Goal: Information Seeking & Learning: Understand process/instructions

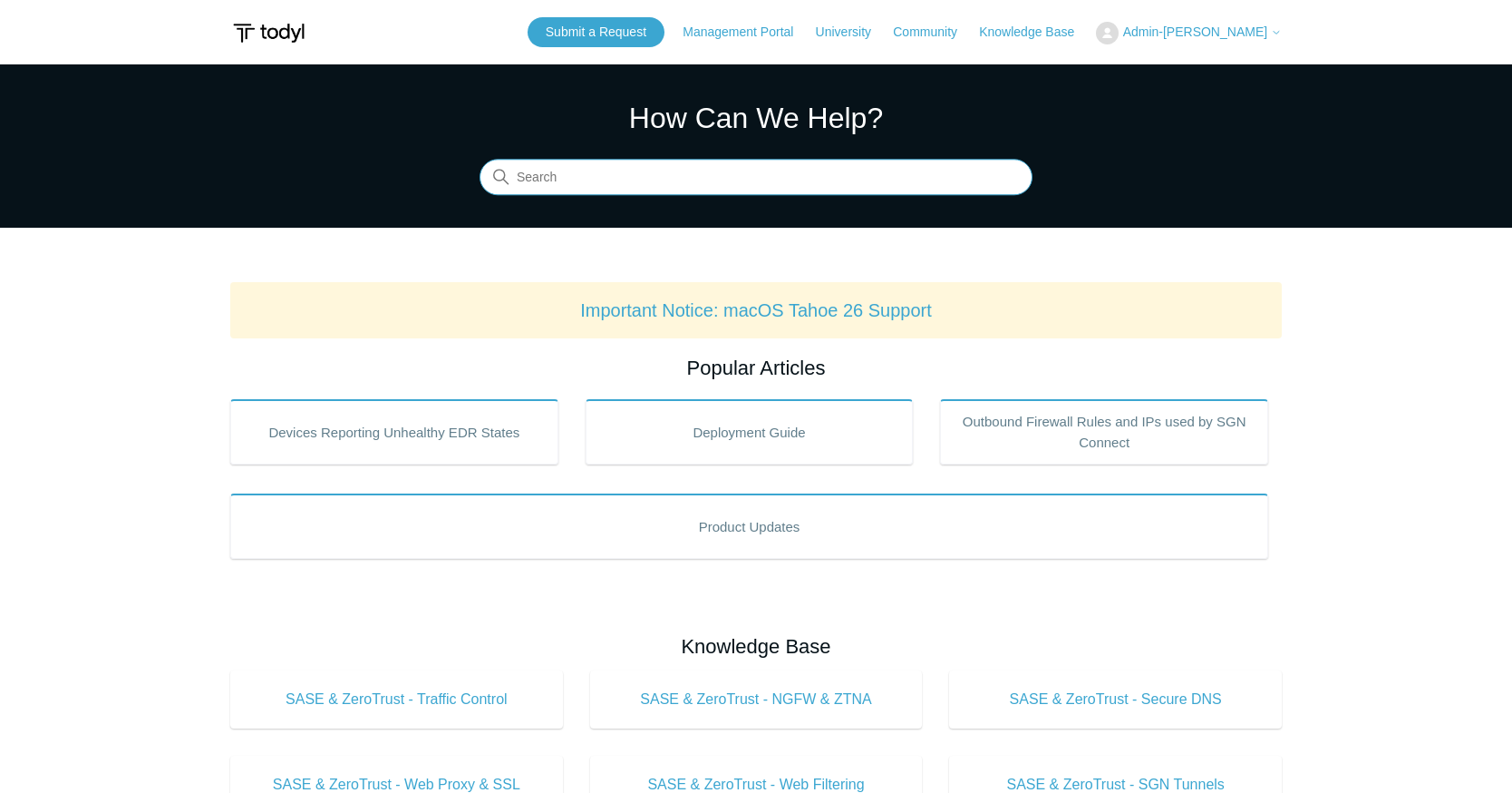
click at [749, 184] on input "Search" at bounding box center [756, 177] width 553 height 36
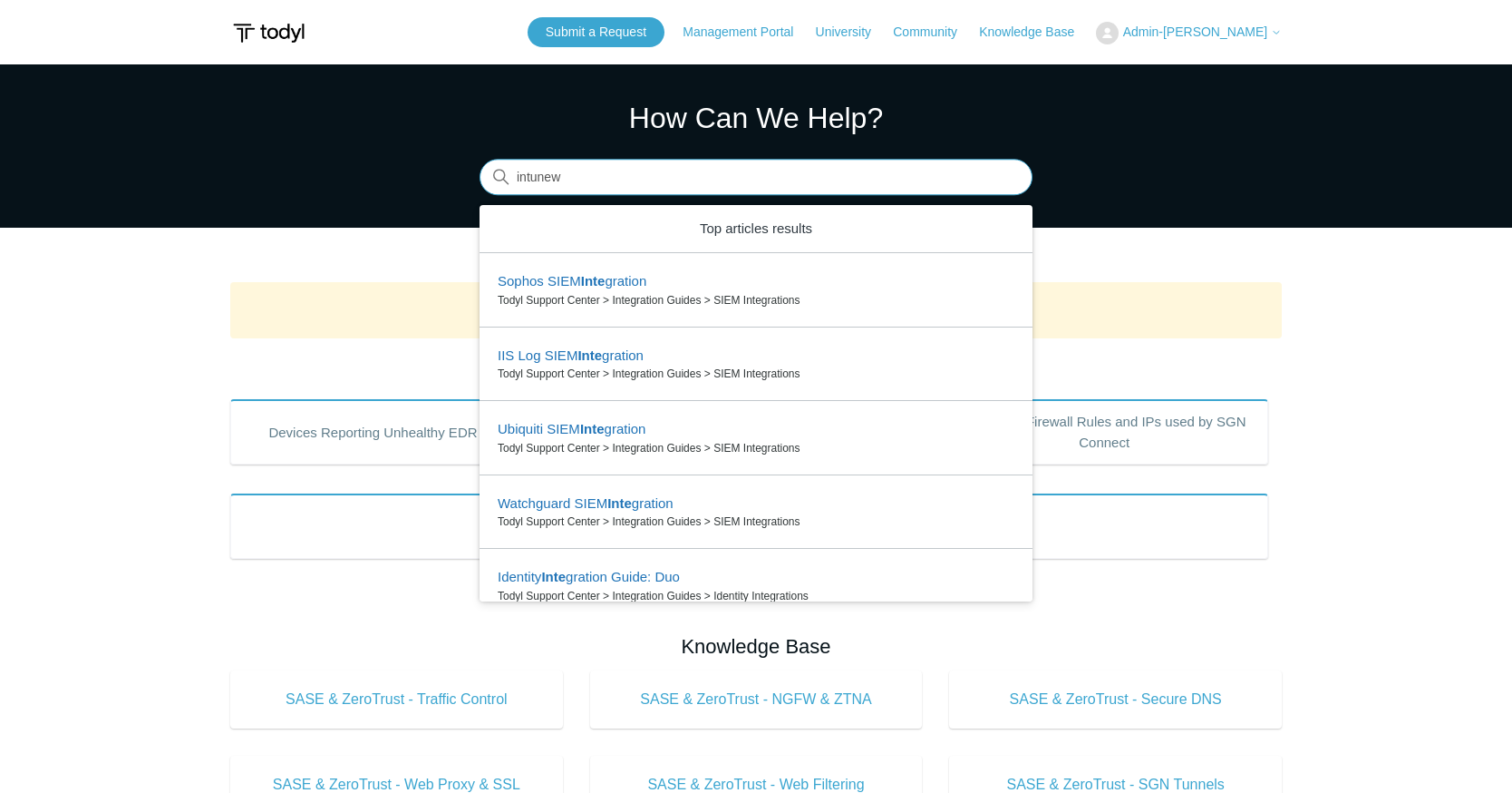
type input "intunew"
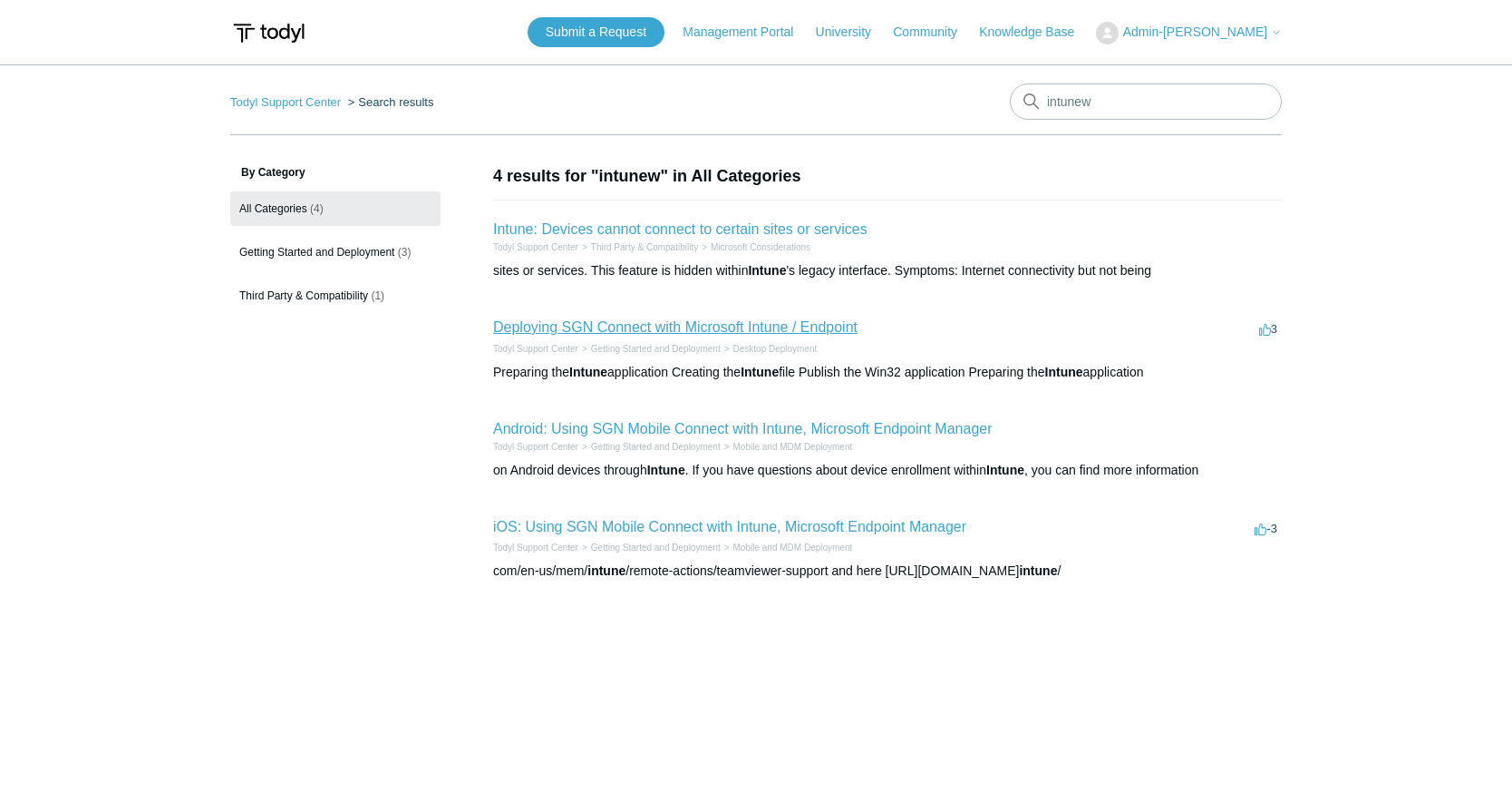
click at [775, 329] on link "Deploying SGN Connect with Microsoft Intune / Endpoint" at bounding box center [675, 326] width 365 height 15
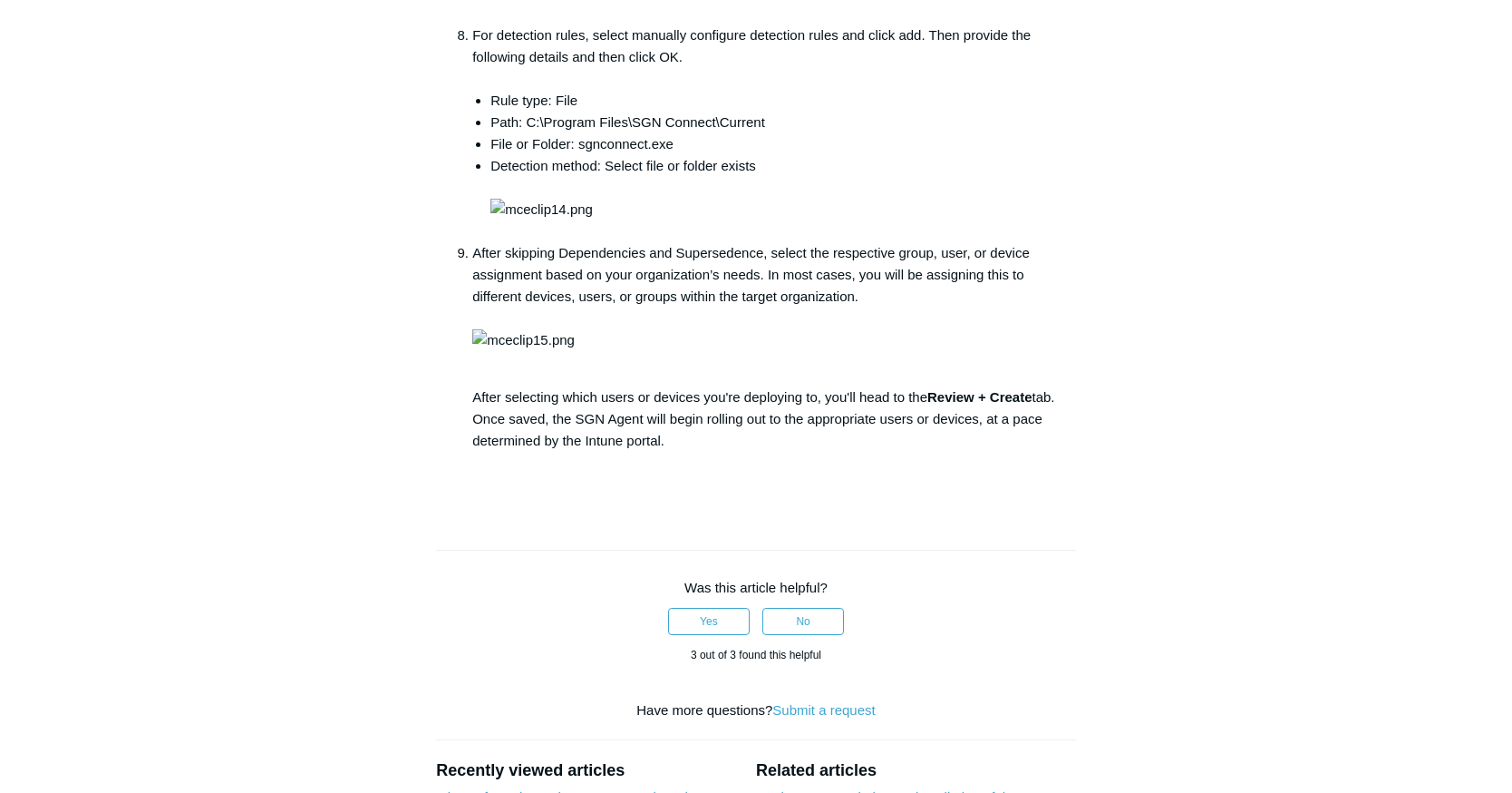
scroll to position [2539, 0]
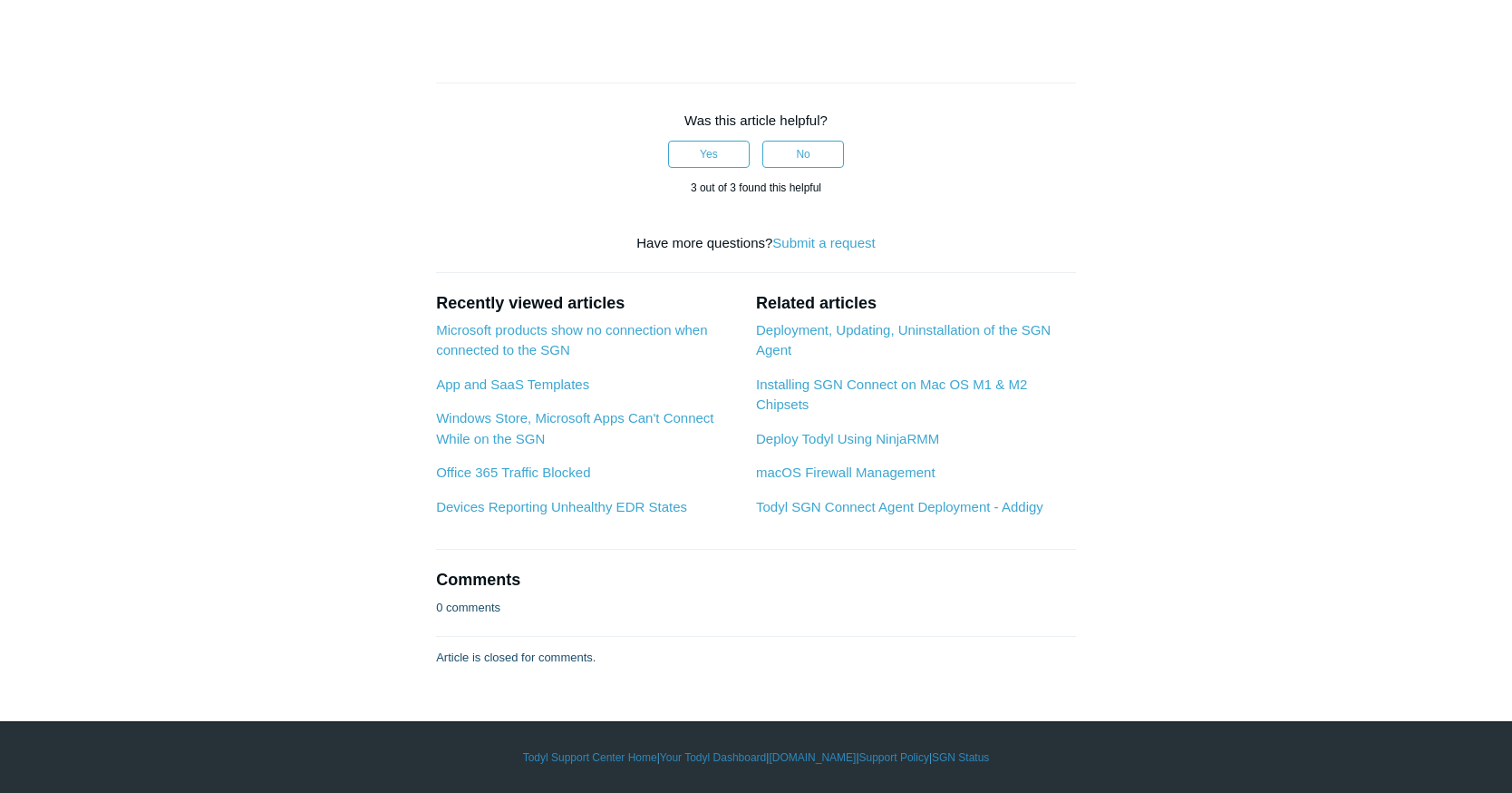
scroll to position [3990, 0]
drag, startPoint x: 696, startPoint y: 388, endPoint x: 604, endPoint y: 390, distance: 92.0
copy li "SGNConnect_5"
drag, startPoint x: 746, startPoint y: 385, endPoint x: 855, endPoint y: 388, distance: 109.0
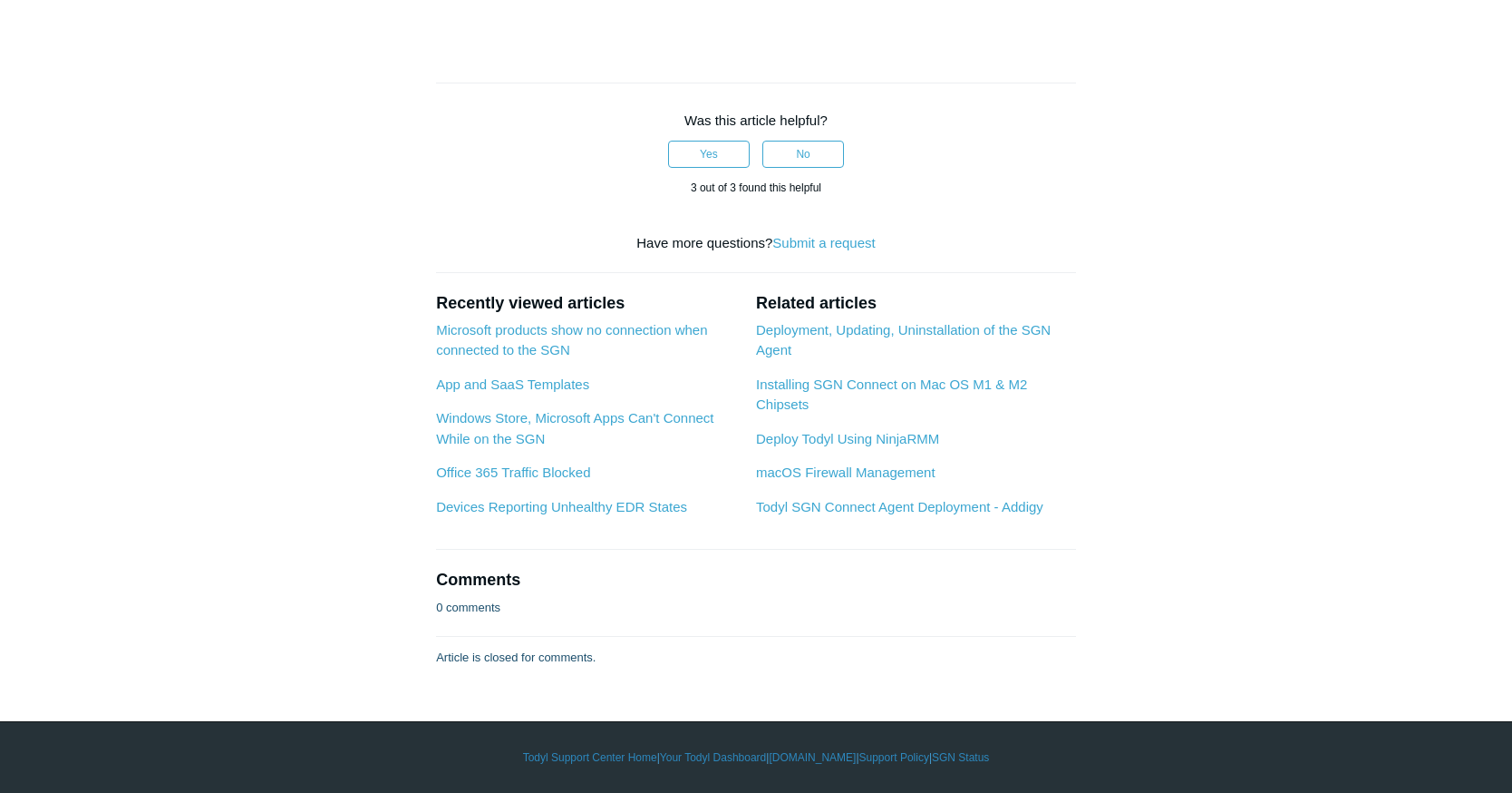
copy li "/silent /deployKey"
drag, startPoint x: 937, startPoint y: 414, endPoint x: 620, endPoint y: 414, distance: 317.0
copy li "C:\Program Files\SGN Connect\uninstall.exe /silent"
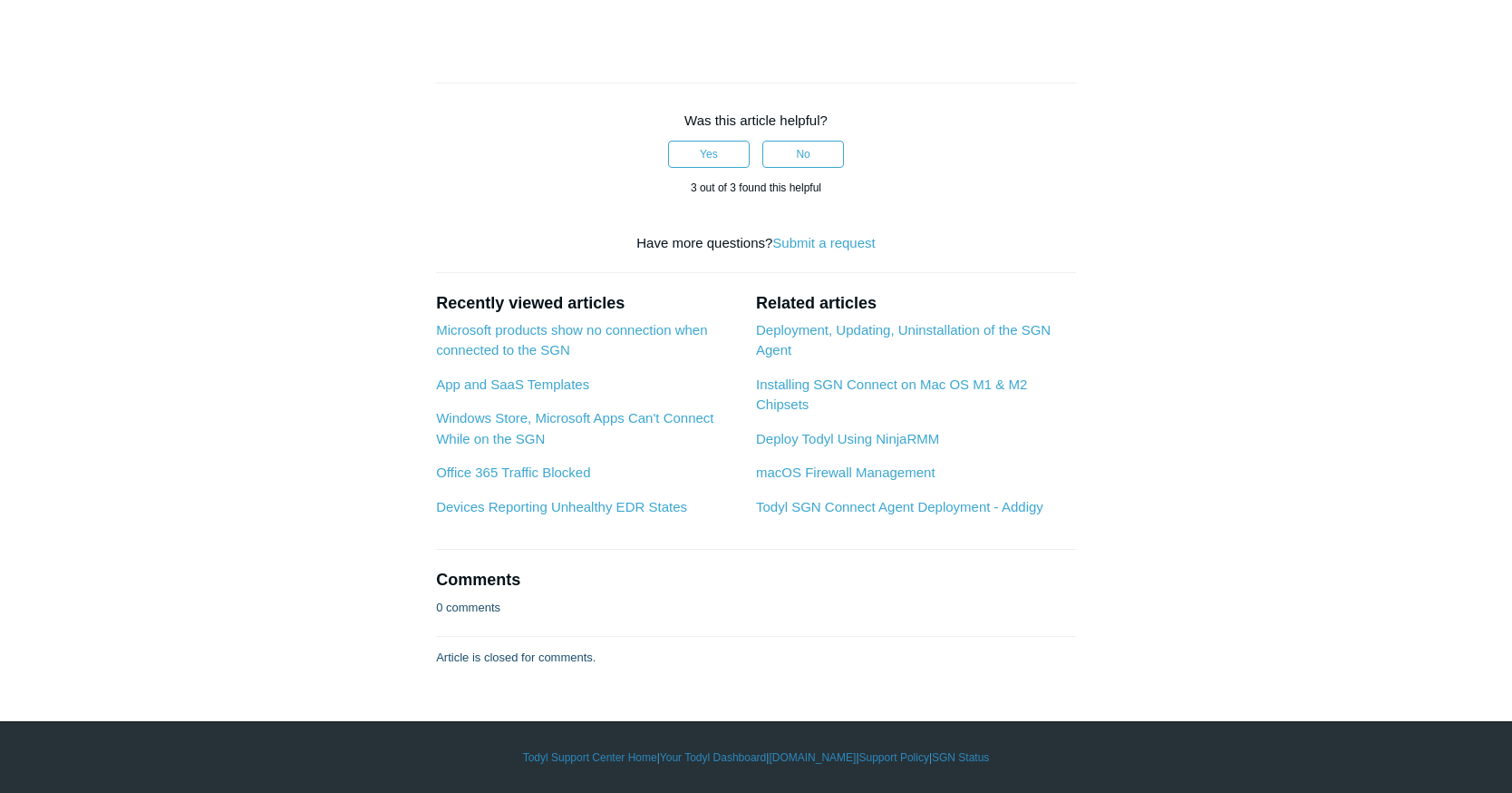
scroll to position [4716, 0]
drag, startPoint x: 528, startPoint y: 441, endPoint x: 765, endPoint y: 447, distance: 237.1
copy li "C:\Program Files\SGN Connect\Current"
drag, startPoint x: 580, startPoint y: 471, endPoint x: 677, endPoint y: 478, distance: 97.3
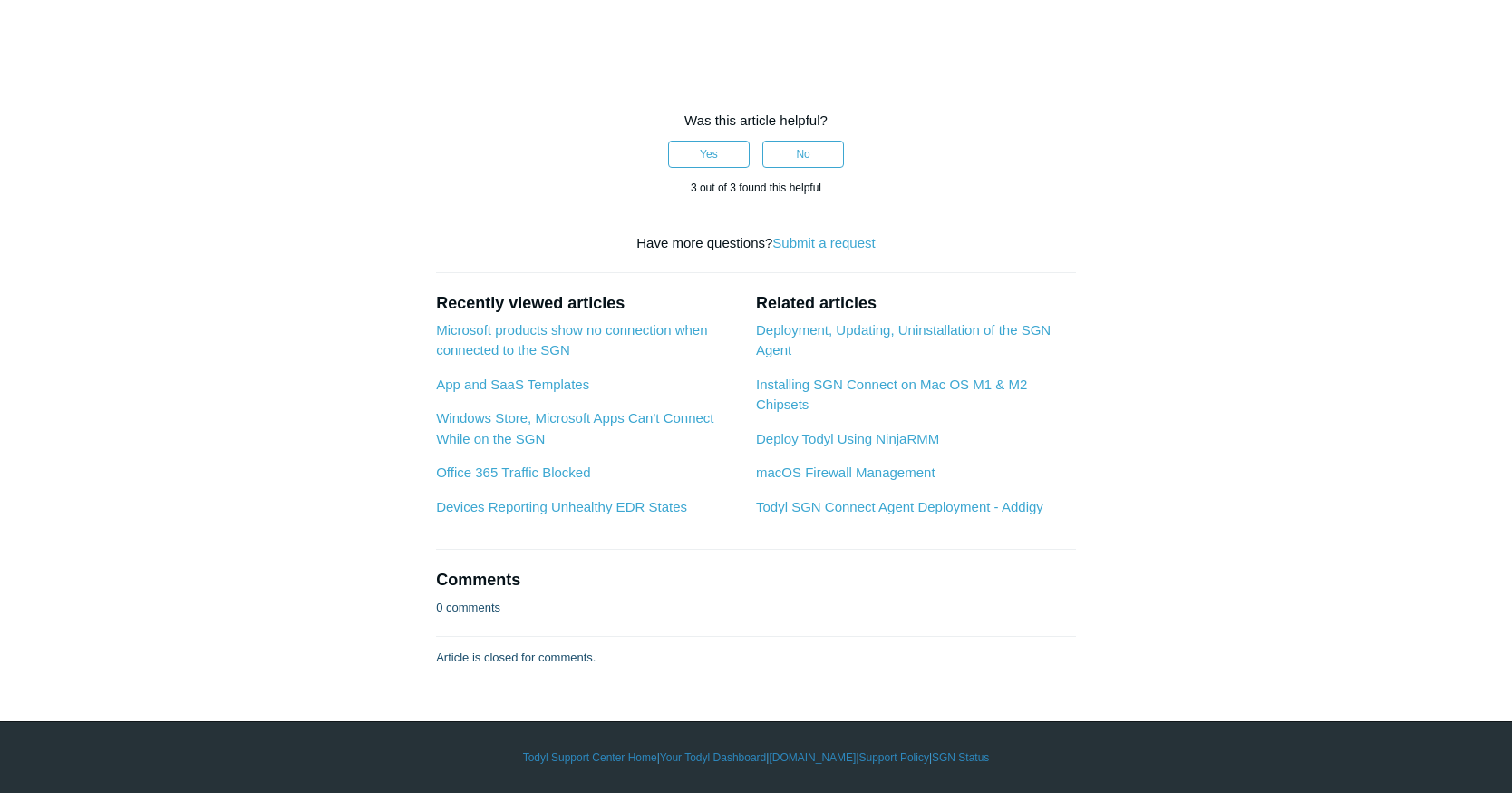
copy li "sgnconnect.exe"
